Goal: Transaction & Acquisition: Book appointment/travel/reservation

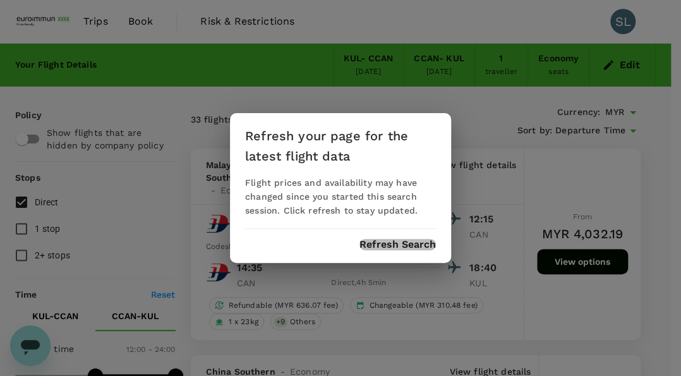
click at [383, 244] on button "Refresh Search" at bounding box center [397, 244] width 76 height 11
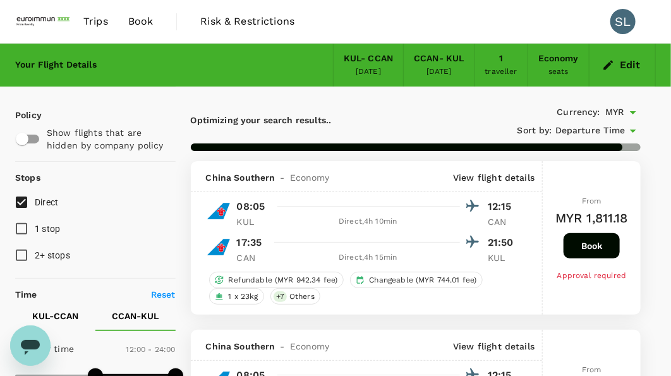
type input "1100"
checkbox input "false"
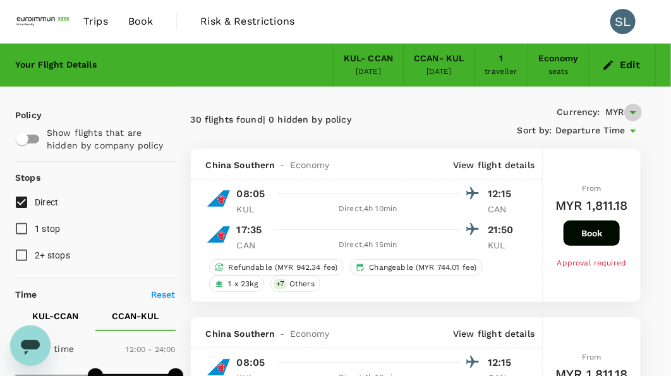
click at [624, 121] on button "Open" at bounding box center [633, 113] width 18 height 18
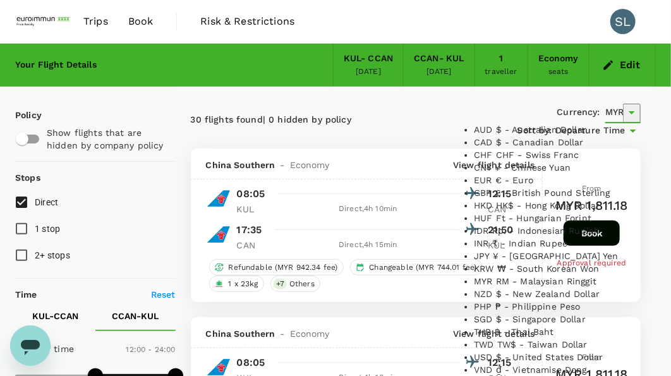
scroll to position [106, 0]
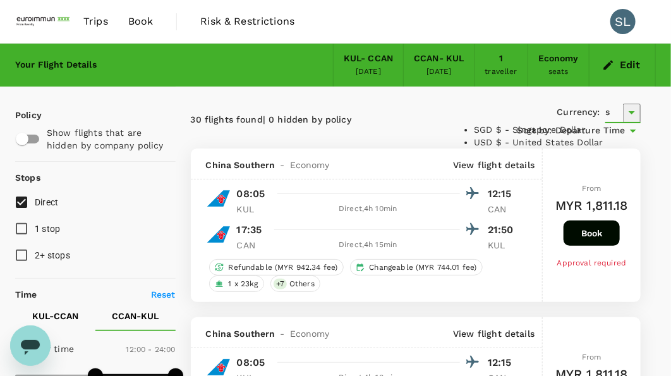
click at [522, 136] on li "SGD $ - Singapore Dollar" at bounding box center [553, 129] width 158 height 13
type input "SGD"
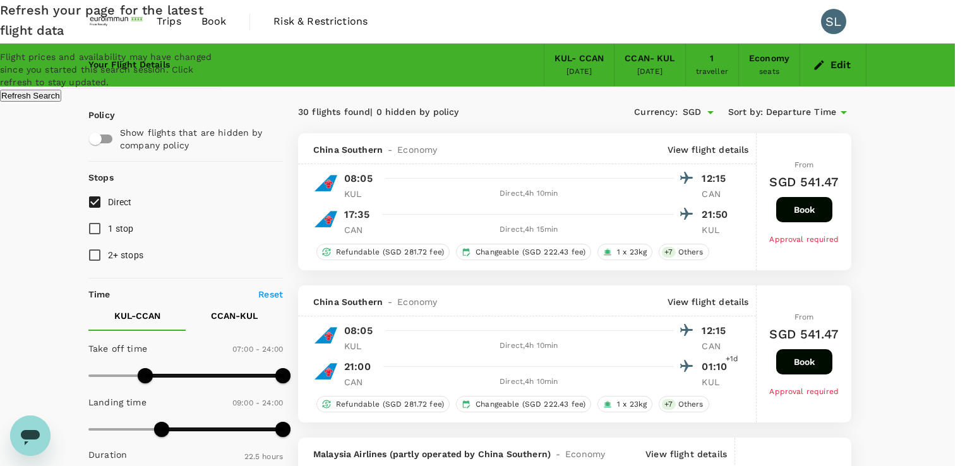
click at [61, 102] on button "Refresh Search" at bounding box center [30, 96] width 61 height 12
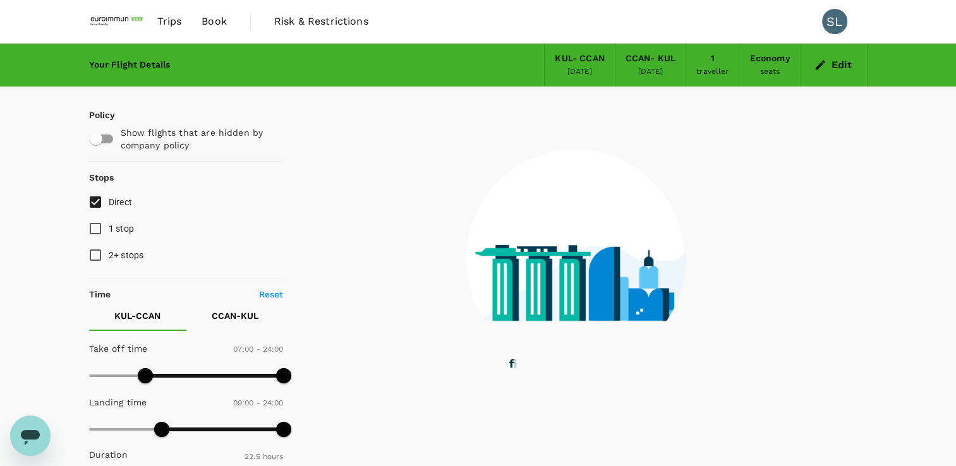
type input "0"
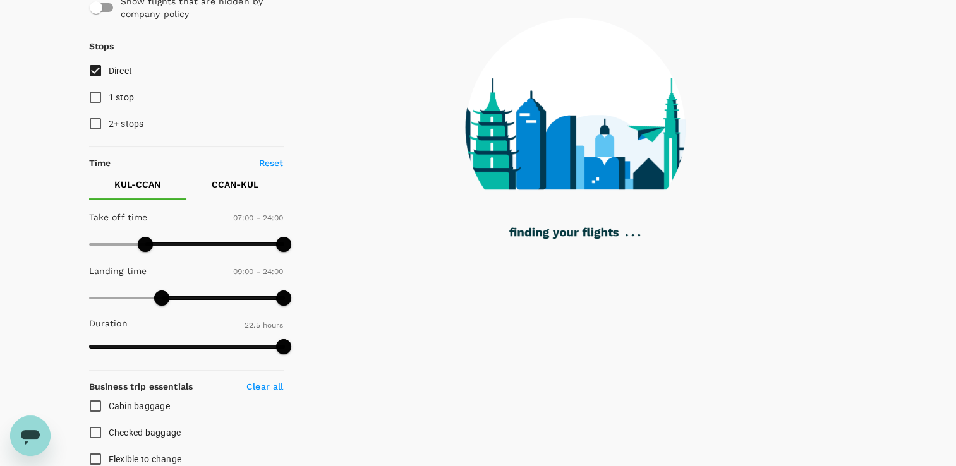
scroll to position [134, 0]
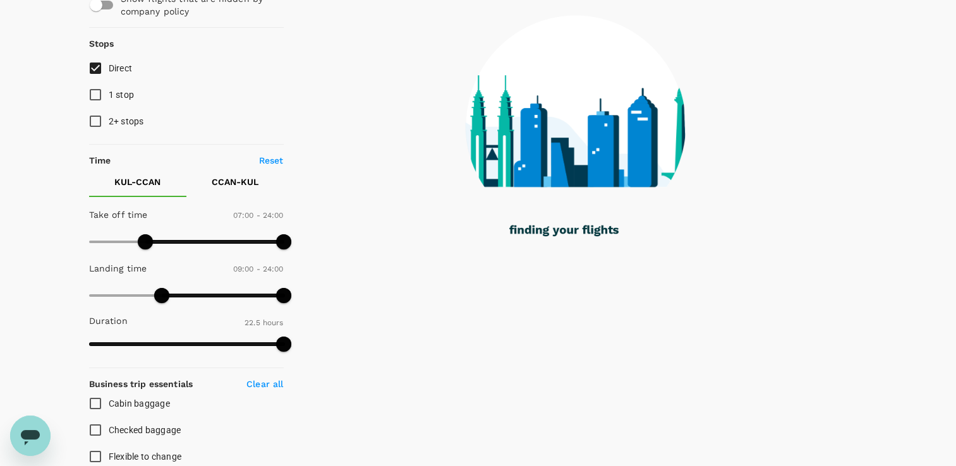
click at [250, 186] on p "CCAN - KUL" at bounding box center [235, 182] width 47 height 13
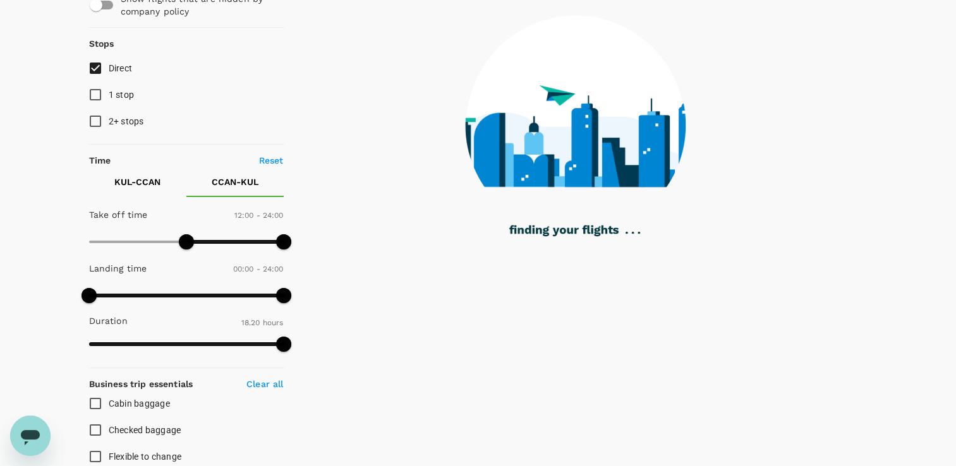
type input "1100"
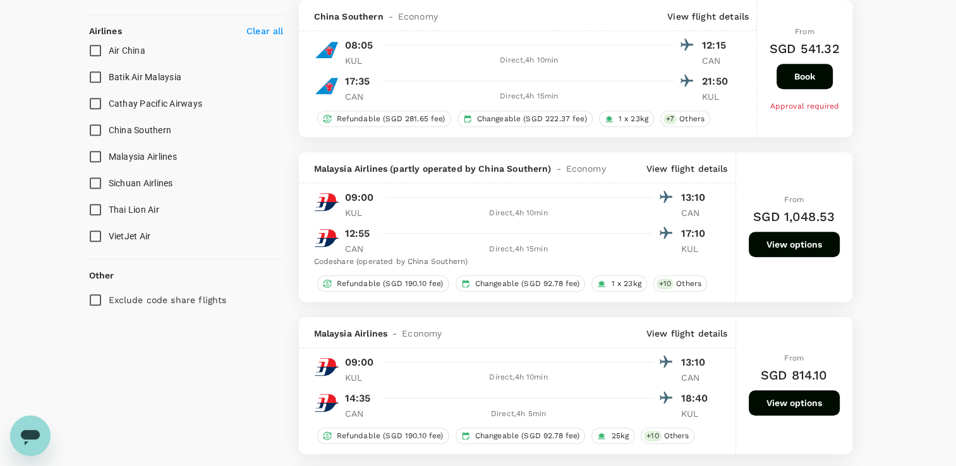
scroll to position [756, 0]
